Goal: Task Accomplishment & Management: Use online tool/utility

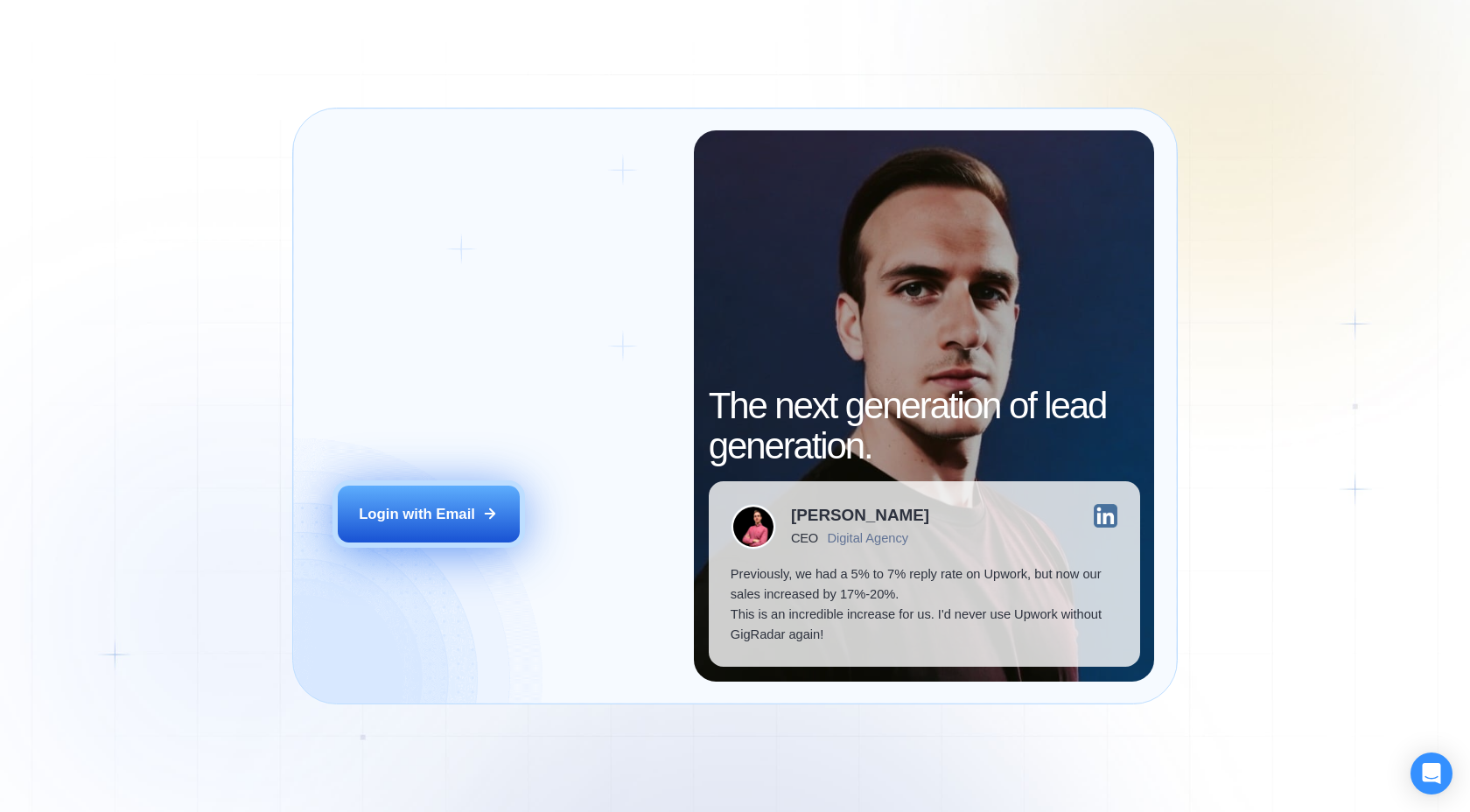
click at [455, 507] on div "Login with Email" at bounding box center [417, 514] width 116 height 20
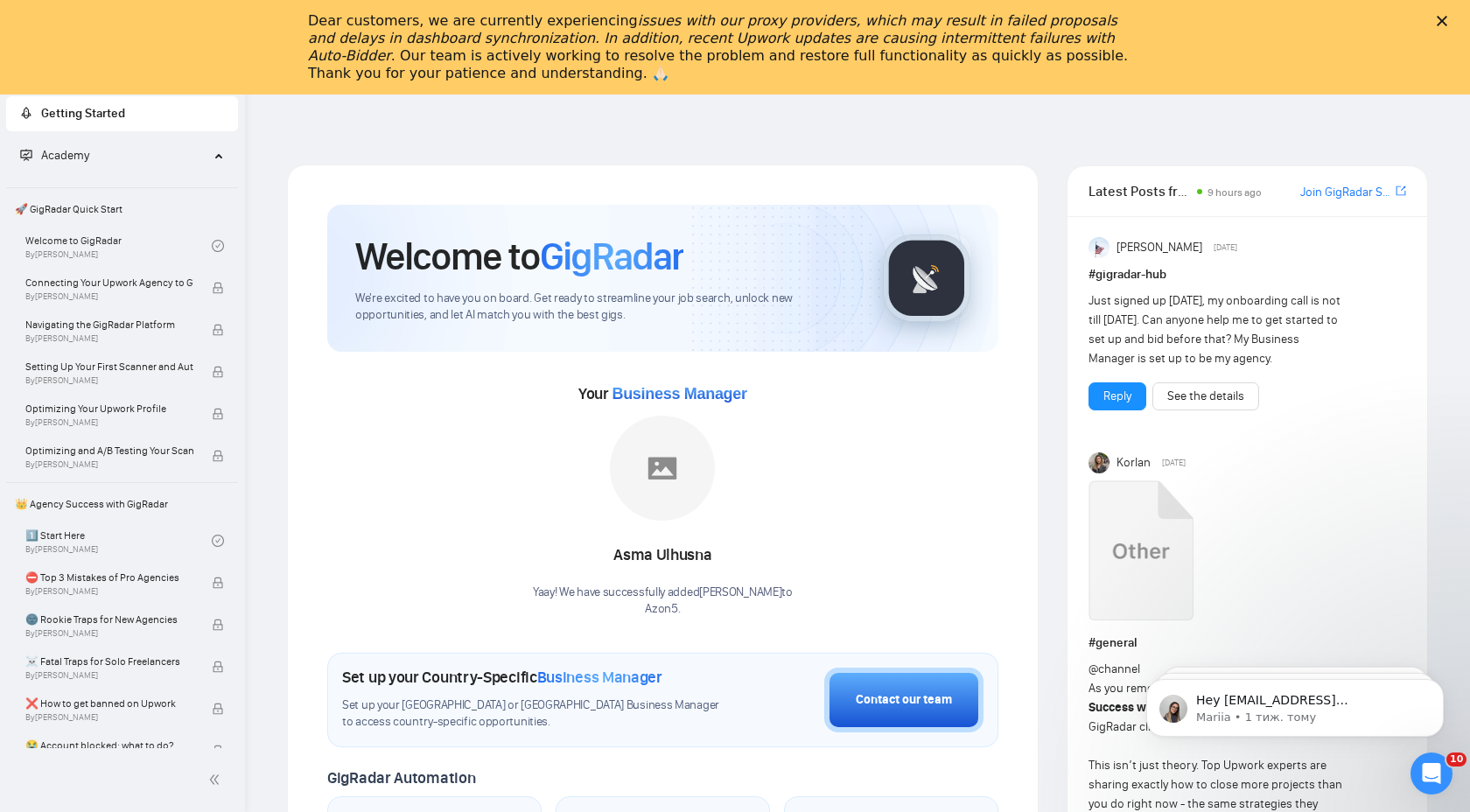
click at [1444, 21] on icon "Закрити" at bounding box center [1441, 20] width 10 height 10
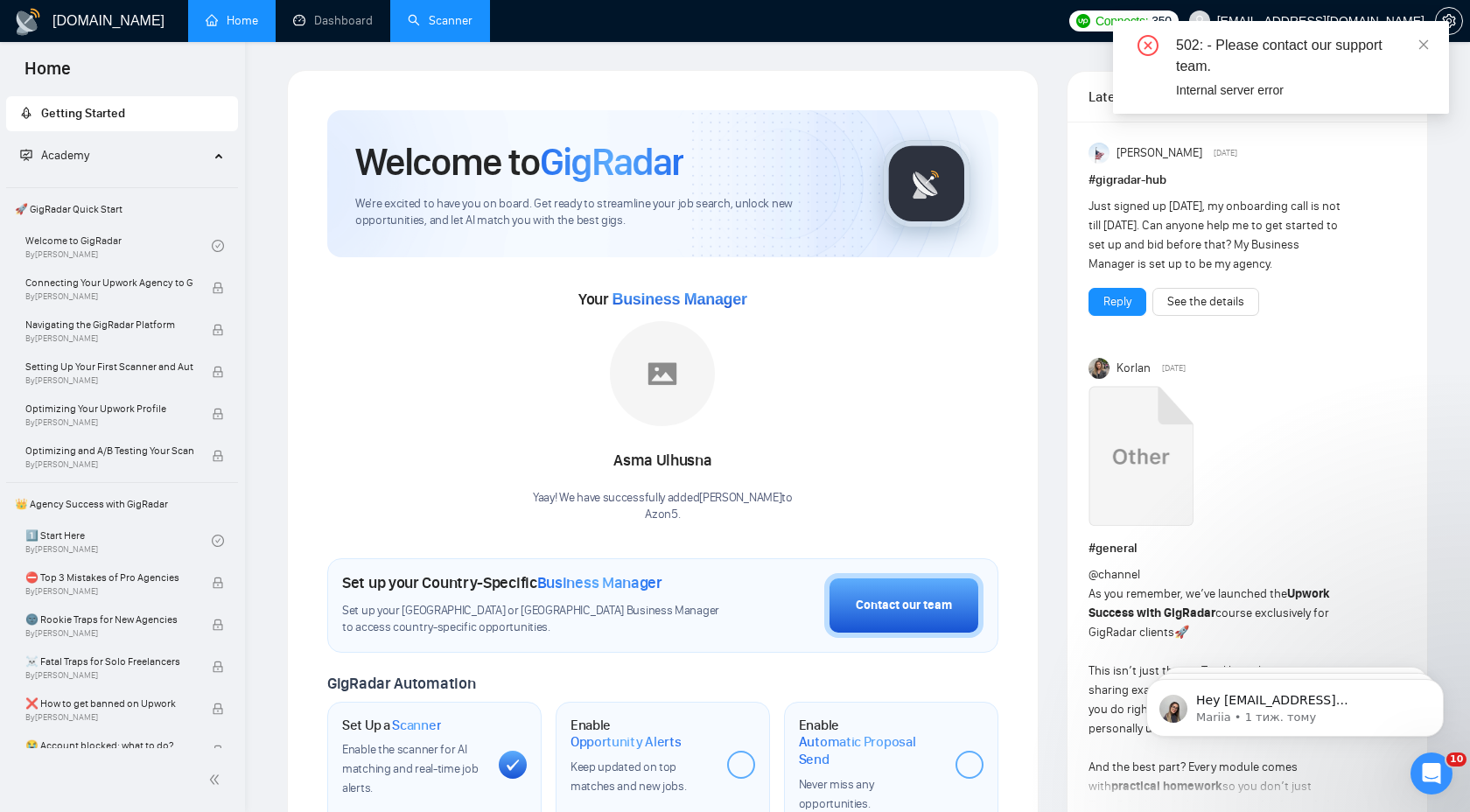
click at [431, 16] on link "Scanner" at bounding box center [440, 20] width 65 height 15
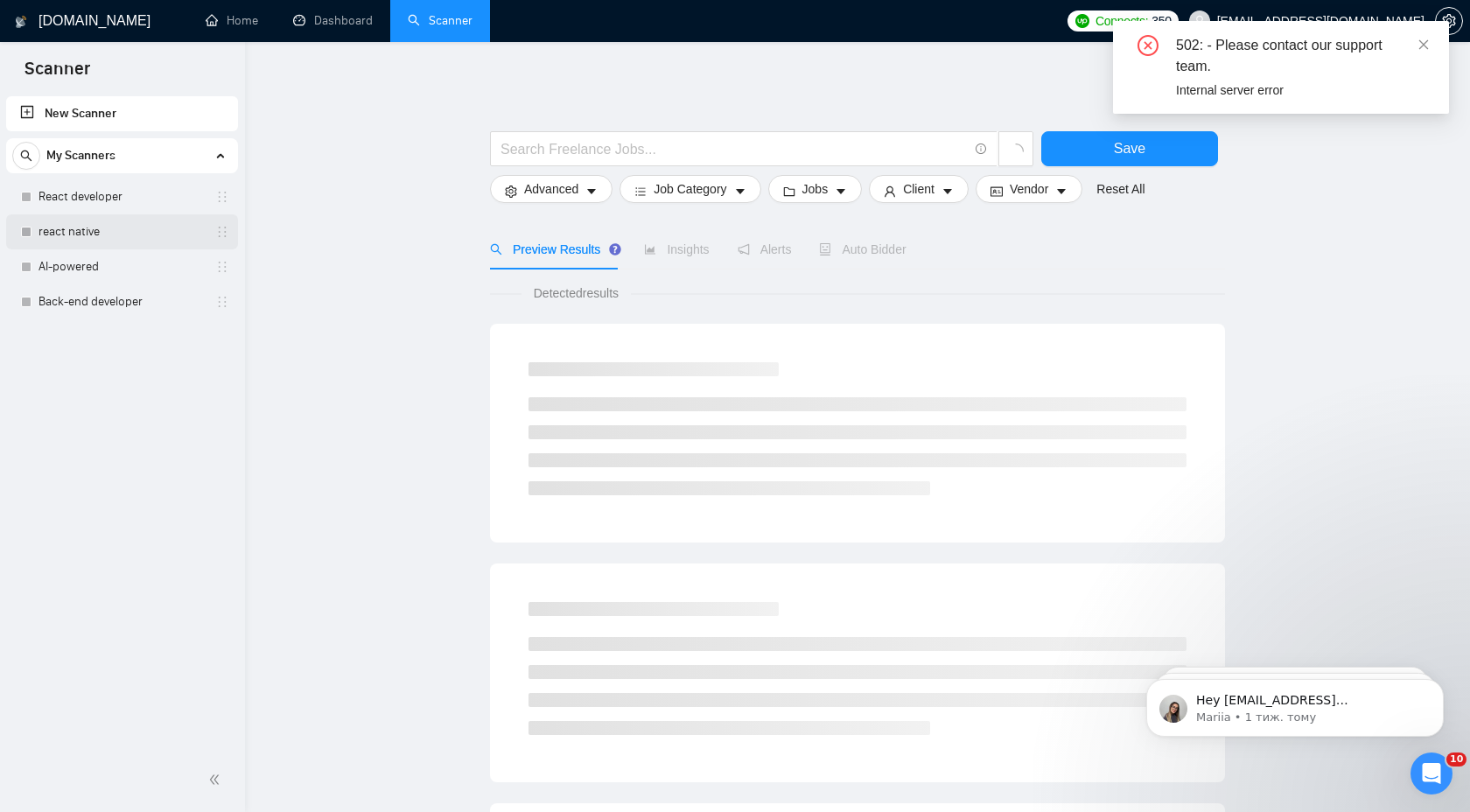
click at [68, 220] on link "react native" at bounding box center [121, 232] width 166 height 35
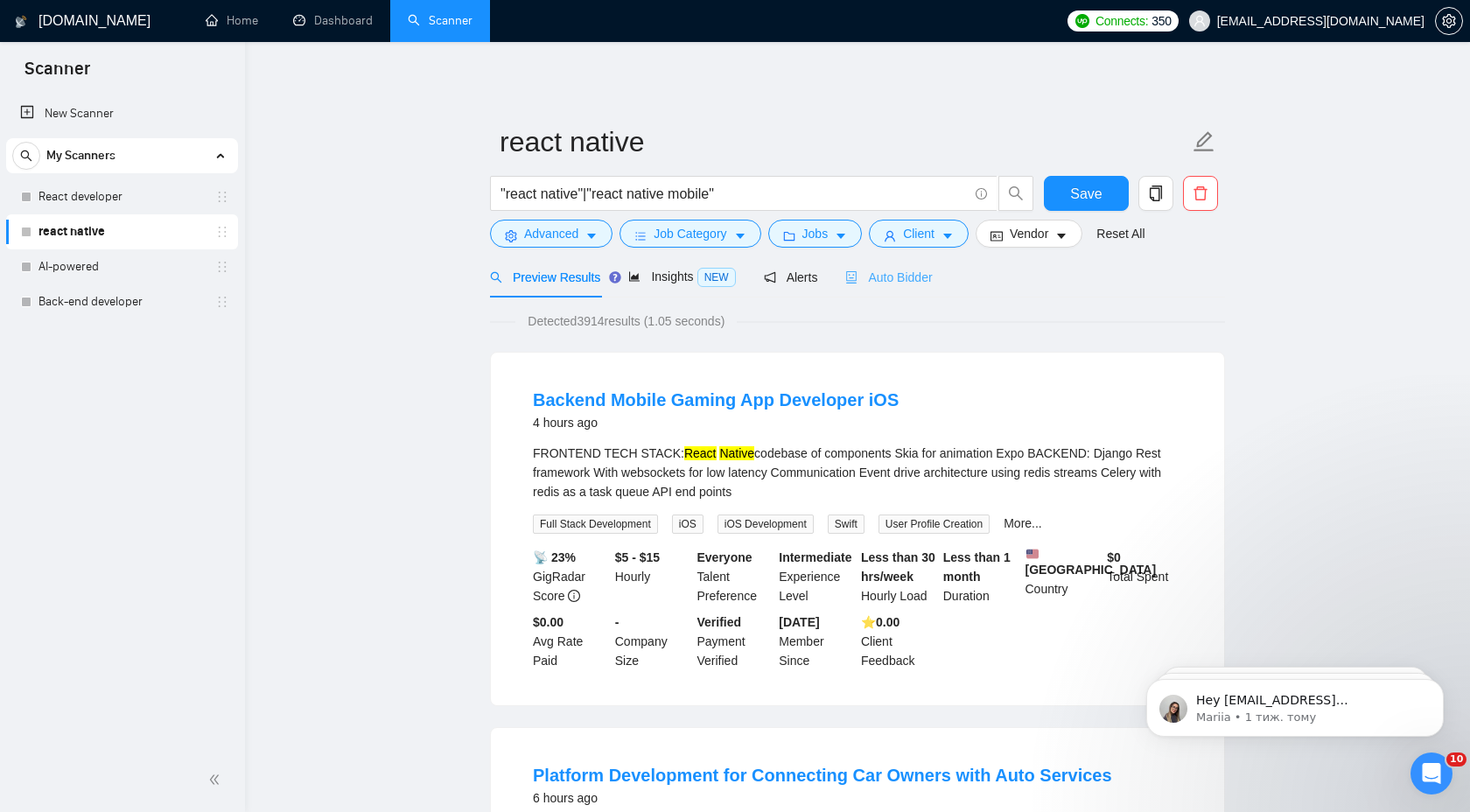
click at [917, 287] on div "Auto Bidder" at bounding box center [888, 277] width 86 height 41
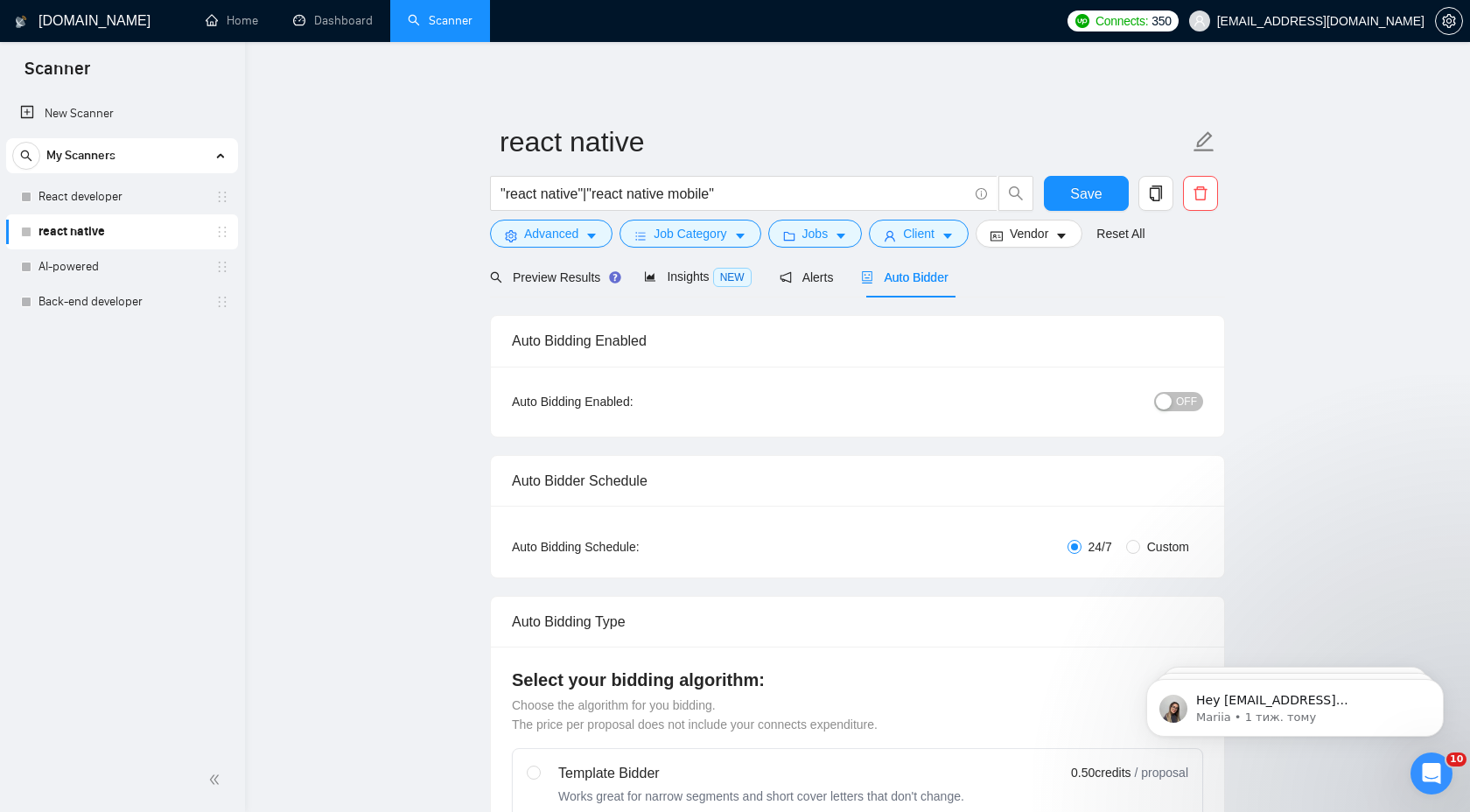
click at [1193, 385] on div "Auto Bidding Enabled: OFF" at bounding box center [858, 401] width 733 height 70
click at [1193, 392] on span "OFF" at bounding box center [1186, 401] width 21 height 19
click at [1102, 197] on button "Save" at bounding box center [1086, 194] width 84 height 35
click at [59, 202] on link "React developer" at bounding box center [121, 197] width 166 height 35
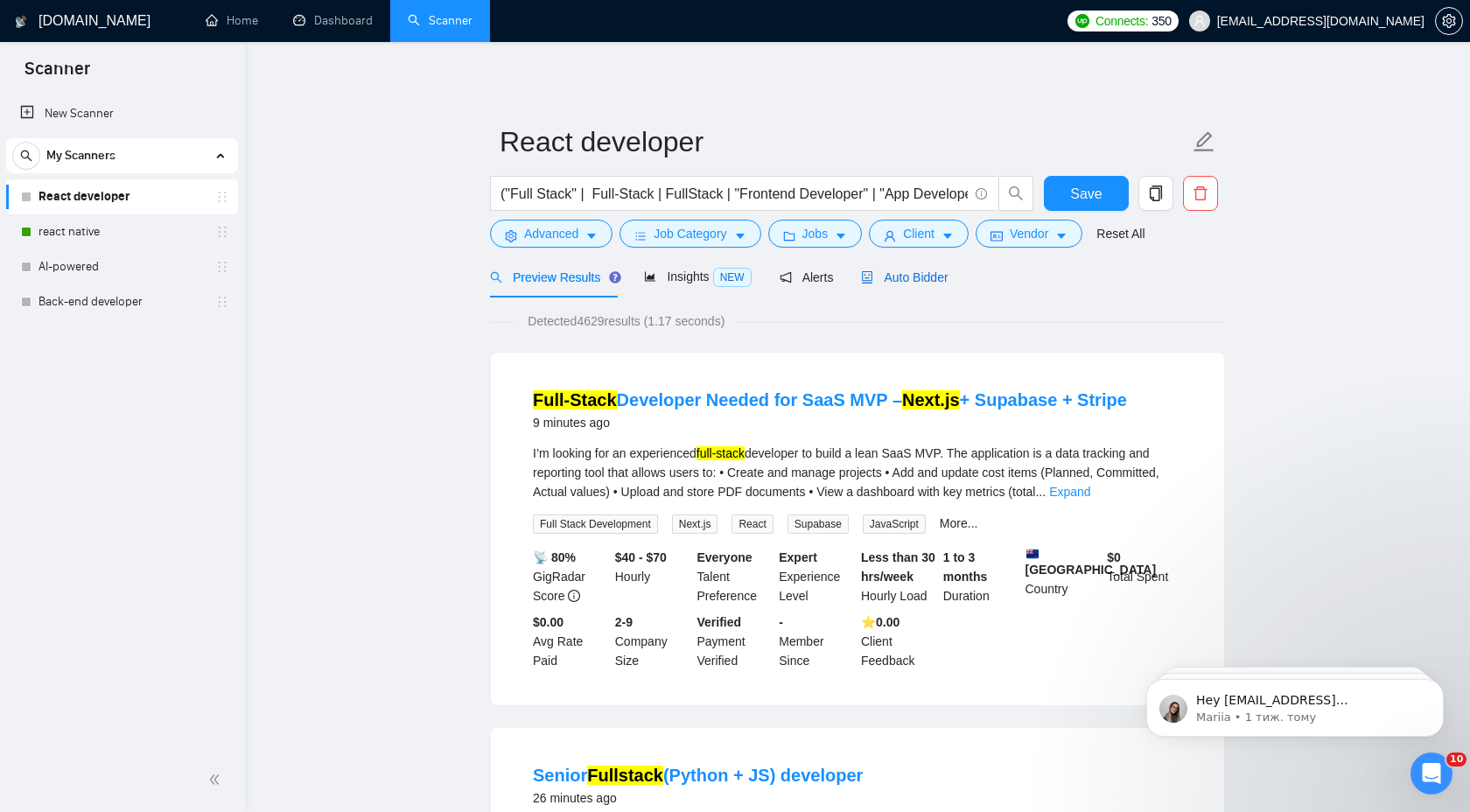
drag, startPoint x: 912, startPoint y: 275, endPoint x: 925, endPoint y: 306, distance: 33.6
click at [912, 274] on span "Auto Bidder" at bounding box center [904, 277] width 86 height 14
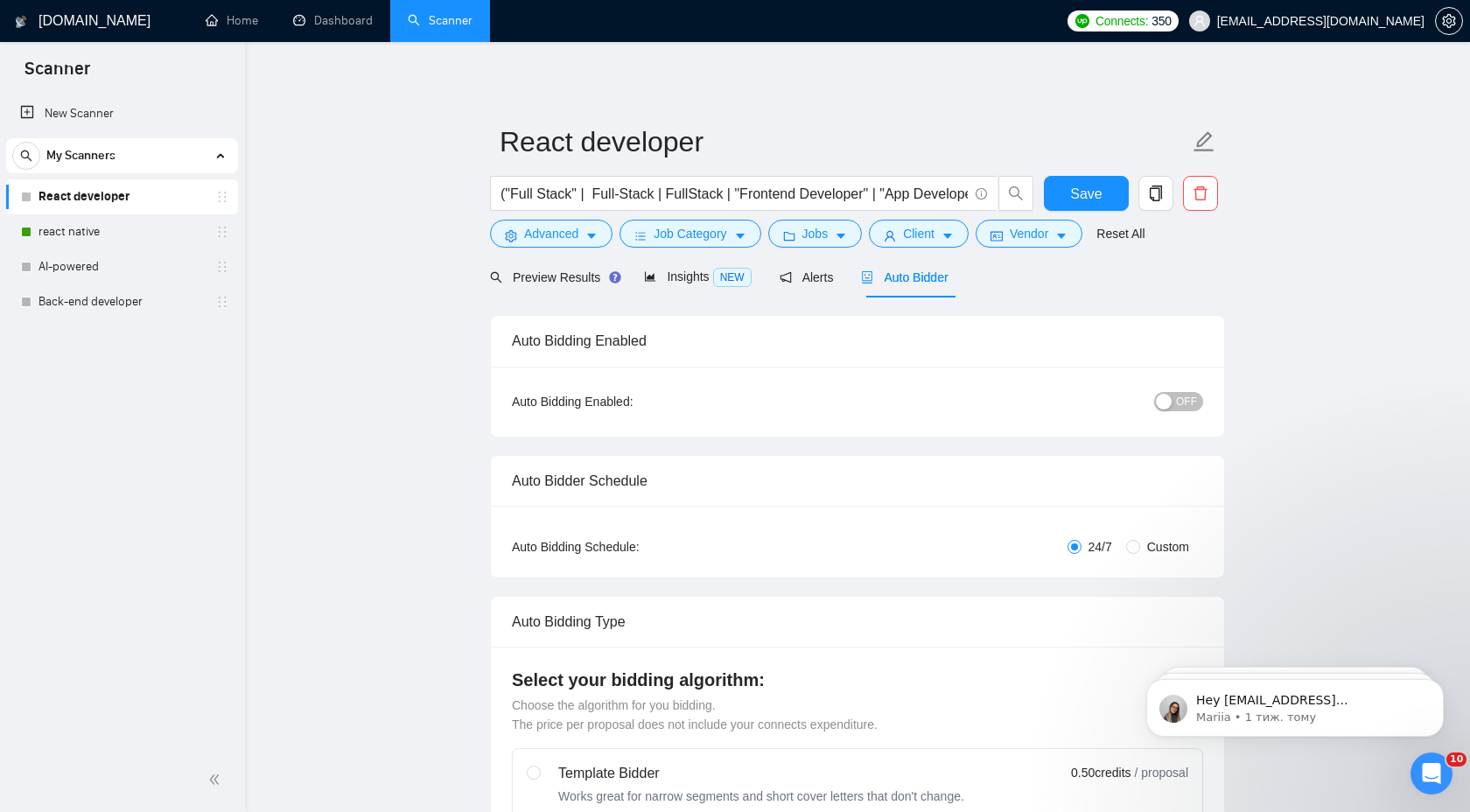
click at [1185, 406] on span "OFF" at bounding box center [1186, 401] width 21 height 19
click at [1098, 202] on span "Save" at bounding box center [1086, 194] width 32 height 22
